Goal: Navigation & Orientation: Find specific page/section

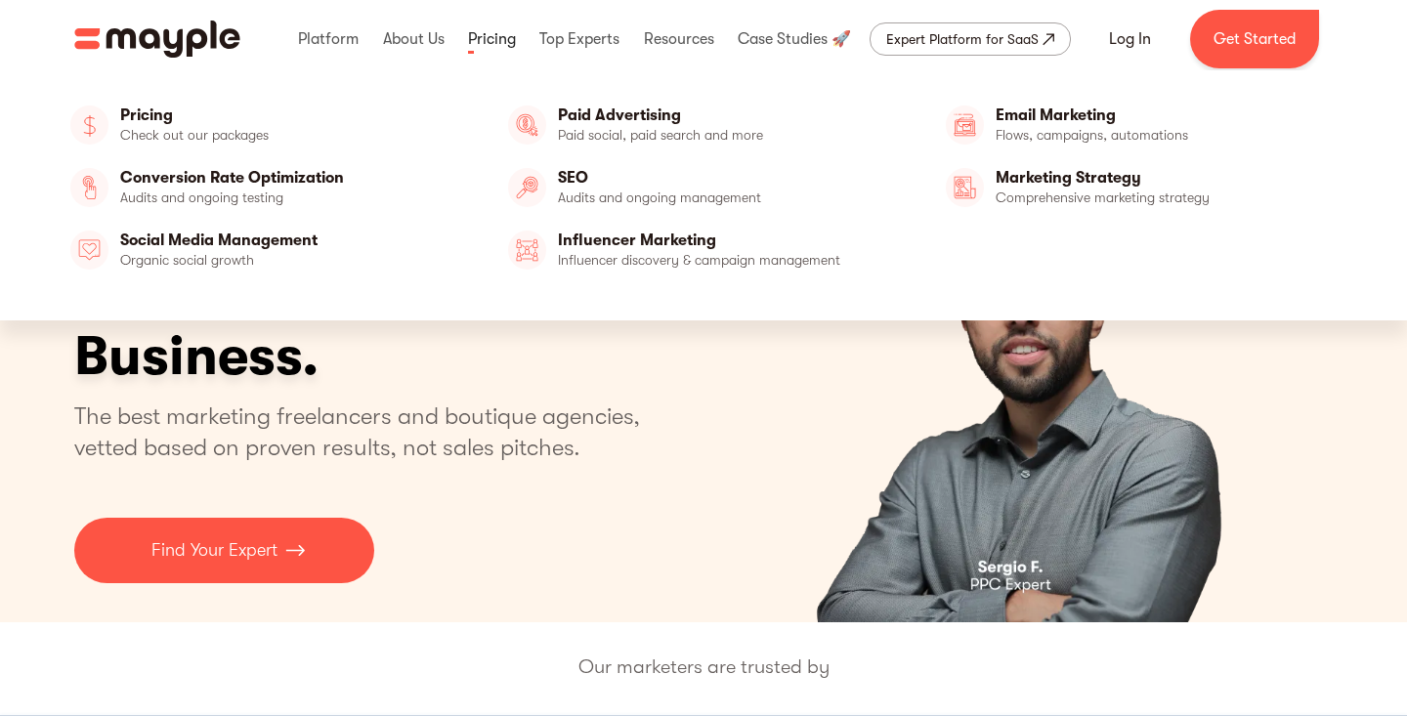
click at [502, 46] on link at bounding box center [492, 39] width 58 height 63
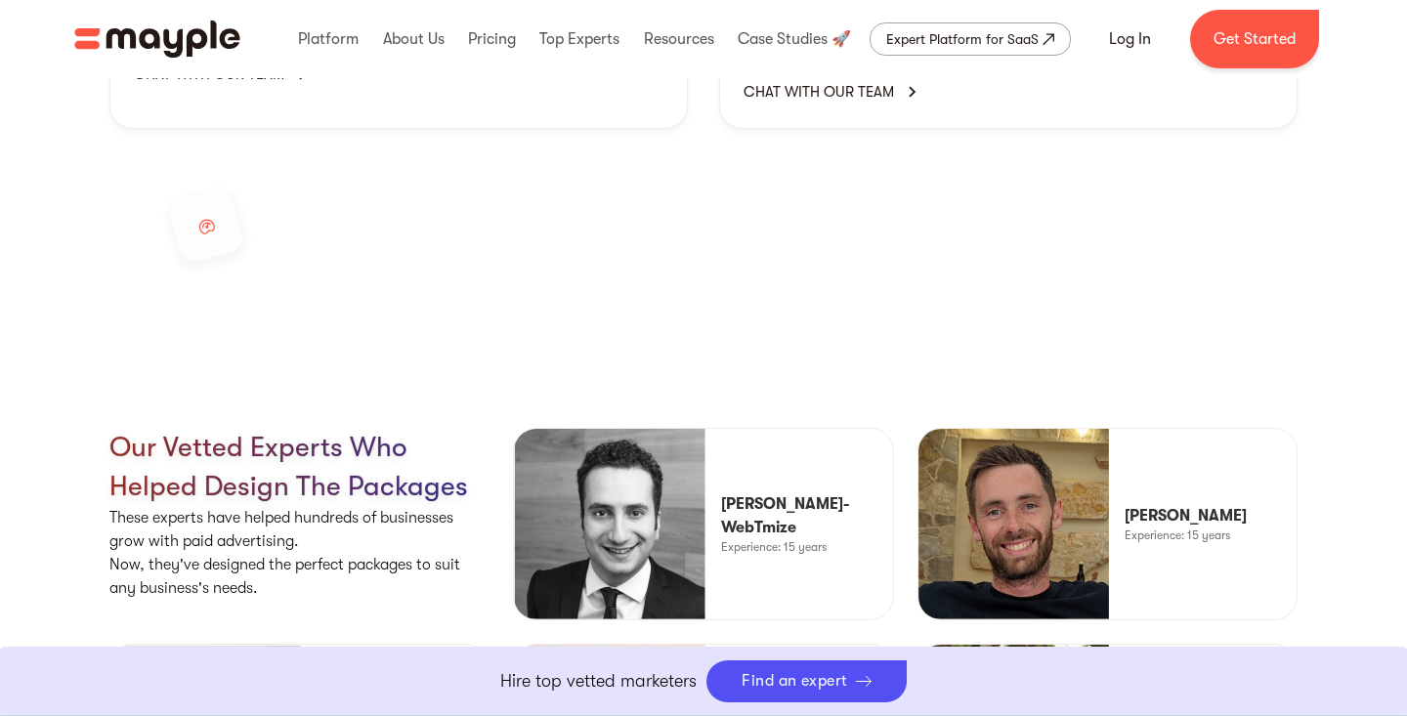
scroll to position [3809, 0]
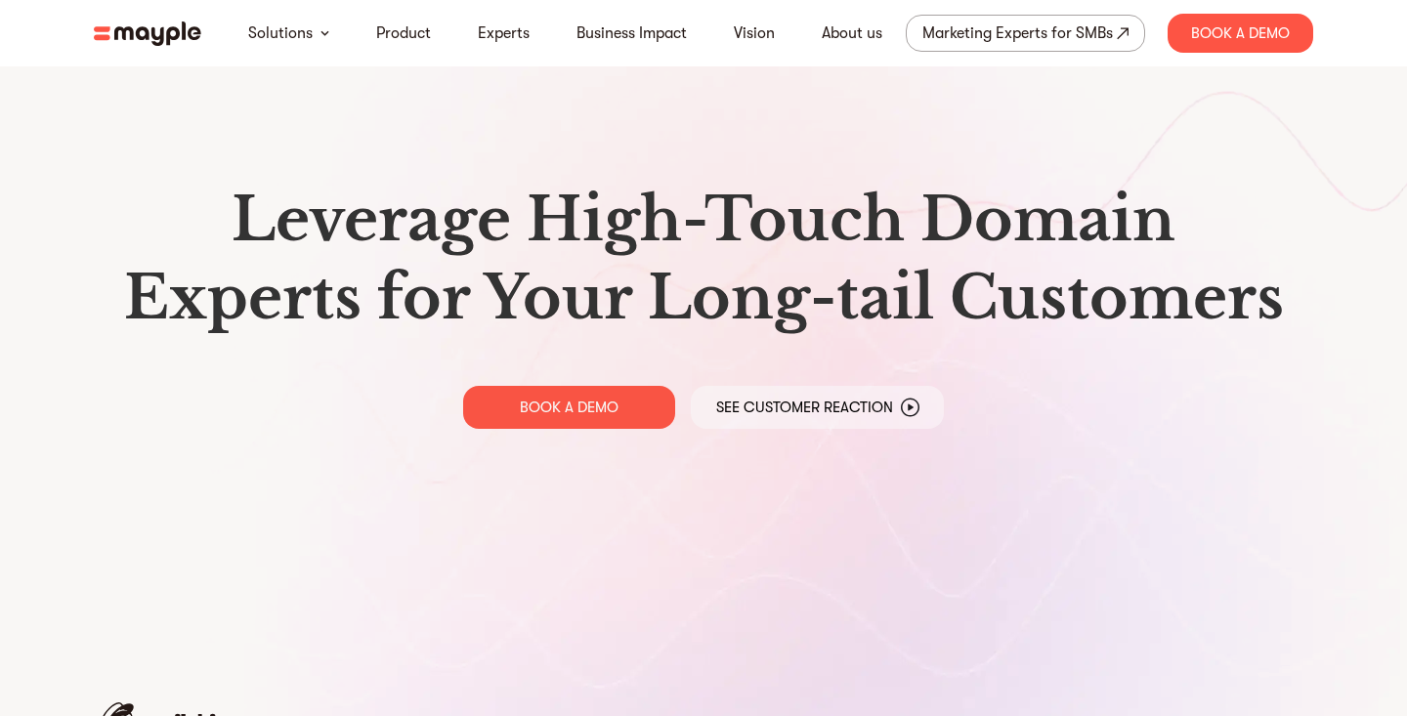
click at [335, 596] on div "Leverage High-Touch Domain Experts for Your Long-tail Customers BOOK A DEMO See…" at bounding box center [703, 304] width 1251 height 609
click at [164, 41] on img at bounding box center [147, 33] width 107 height 24
